Goal: Information Seeking & Learning: Learn about a topic

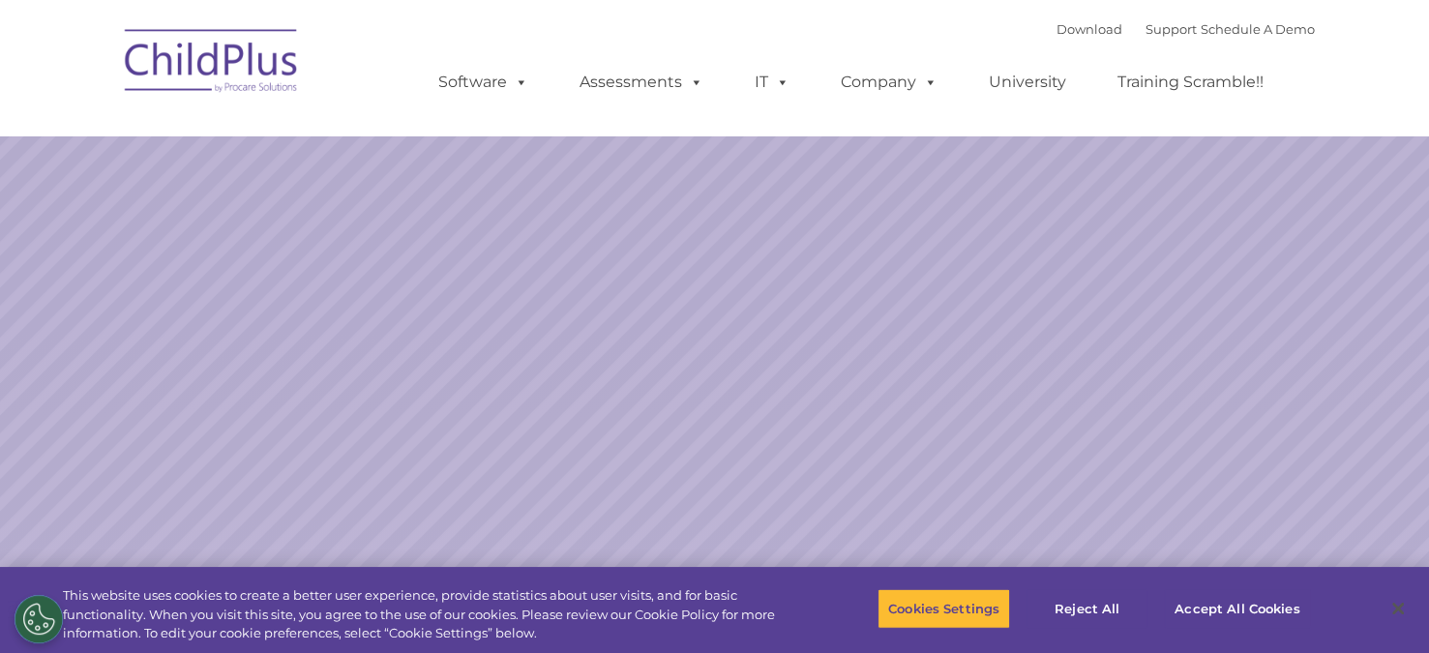
select select "MEDIUM"
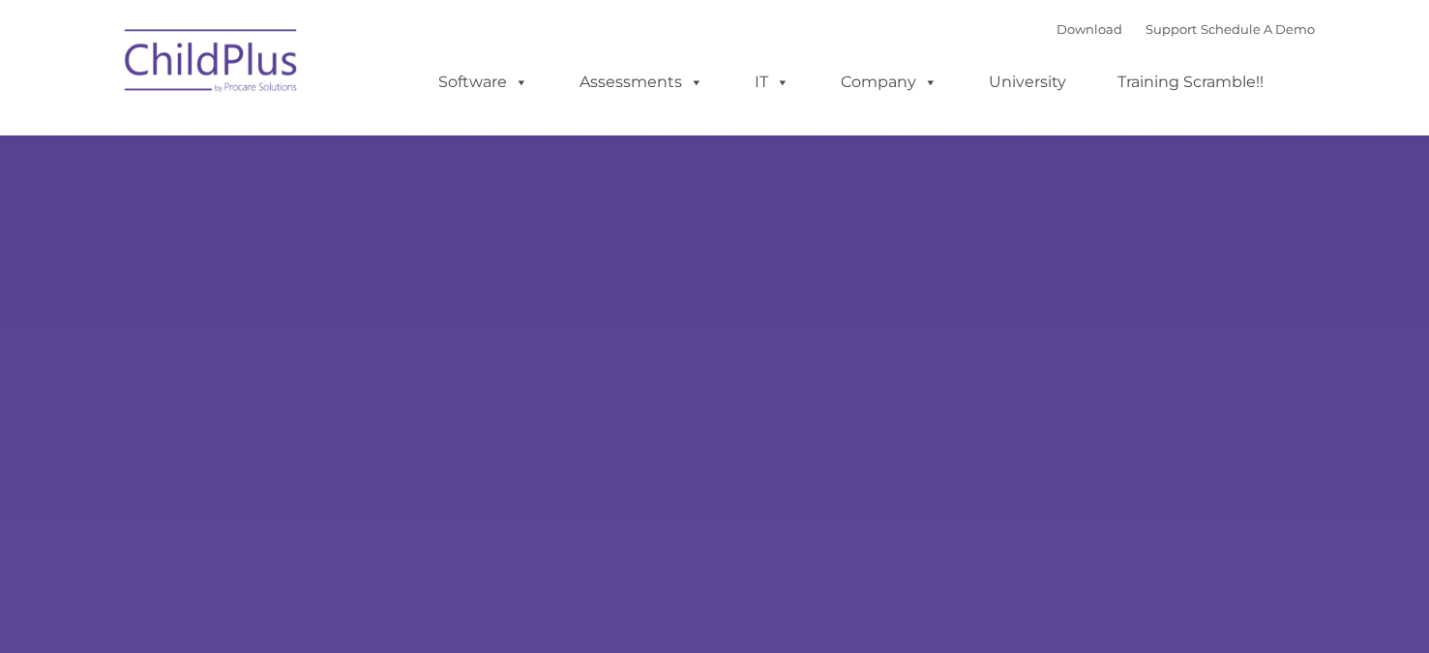
type input ""
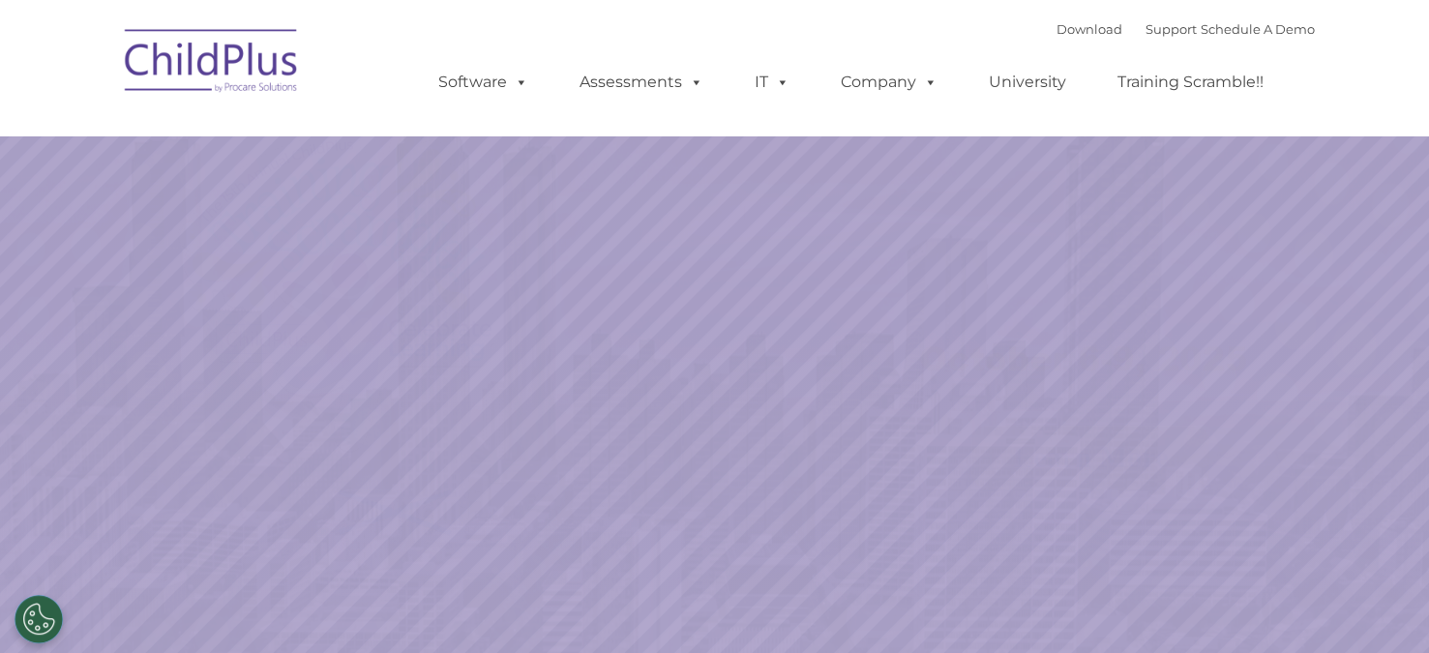
select select "MEDIUM"
